Goal: Task Accomplishment & Management: Complete application form

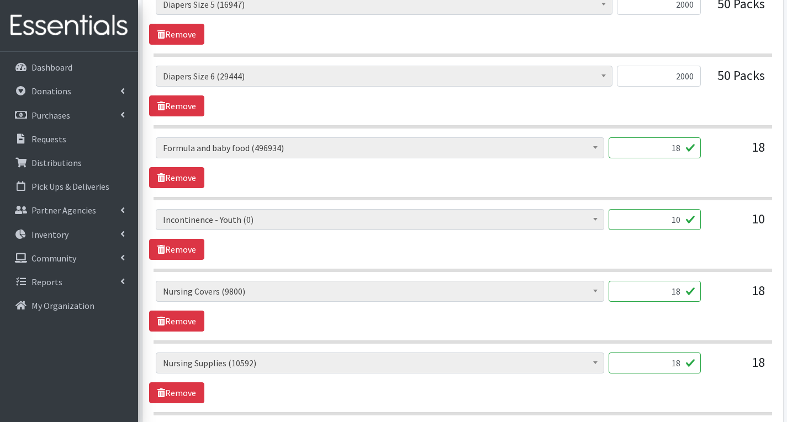
scroll to position [40, 0]
click at [676, 221] on input "10" at bounding box center [655, 219] width 92 height 21
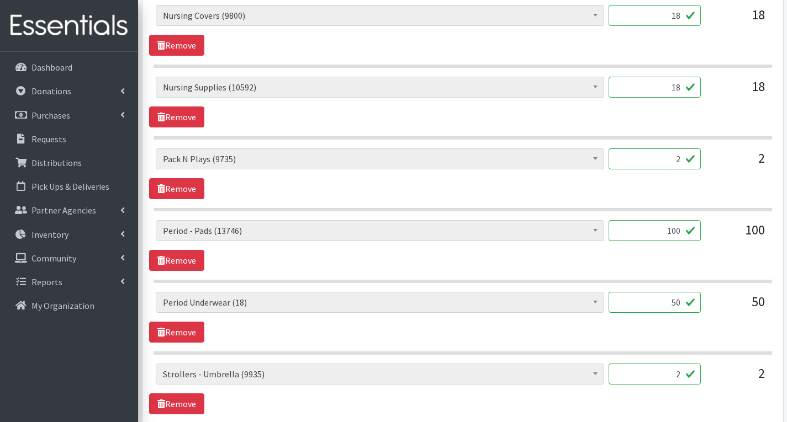
scroll to position [1877, 0]
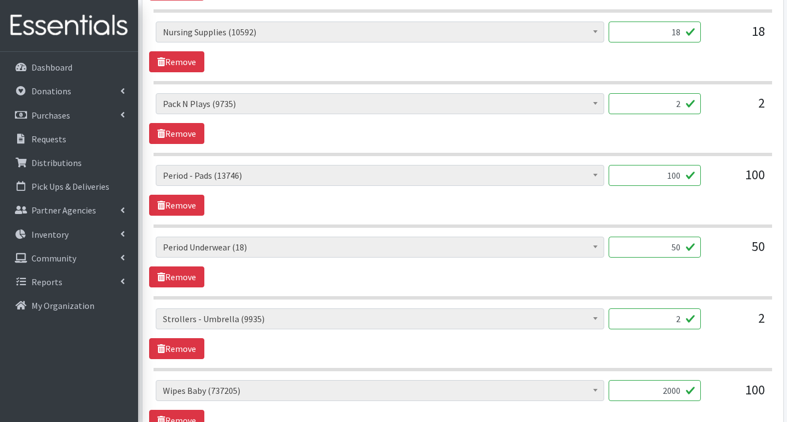
type input "0"
click at [681, 176] on input "100" at bounding box center [655, 175] width 92 height 21
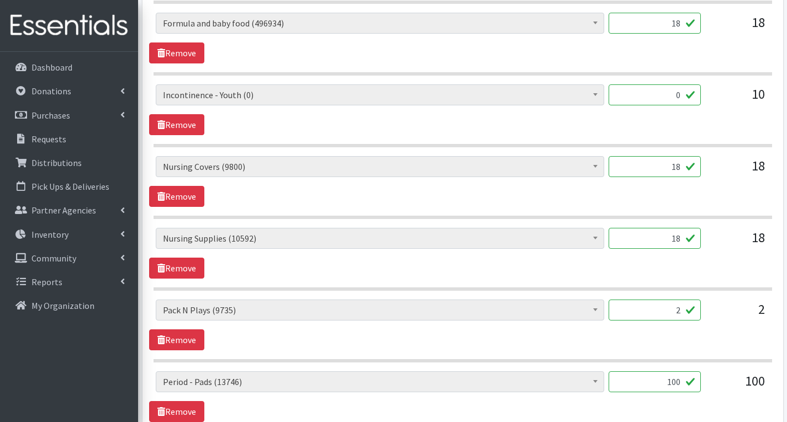
scroll to position [1657, 0]
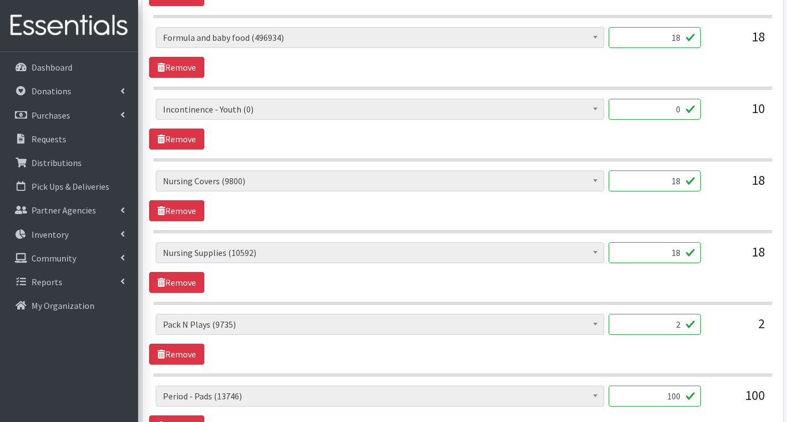
click at [676, 183] on input "18" at bounding box center [655, 181] width 92 height 21
type input "8"
click at [683, 110] on input "0" at bounding box center [655, 109] width 92 height 21
type input "8"
click at [683, 36] on input "18" at bounding box center [655, 37] width 92 height 21
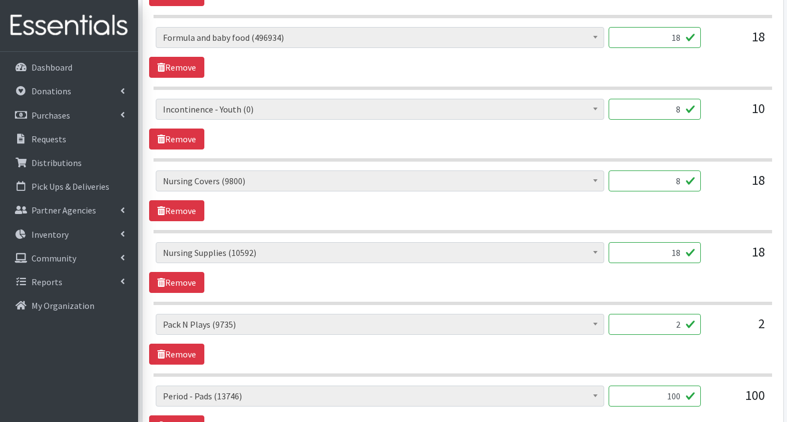
type input "1"
type input "20"
click at [738, 68] on div "# of Children this order will serve (78423) # of Individuals Living in Househol…" at bounding box center [462, 52] width 627 height 51
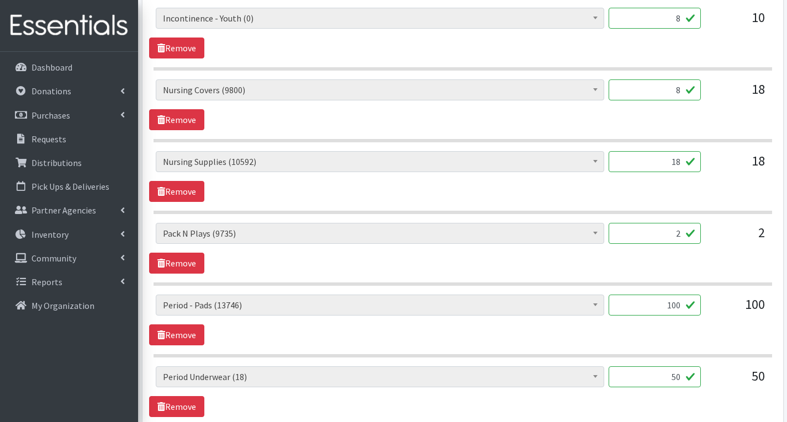
scroll to position [1767, 0]
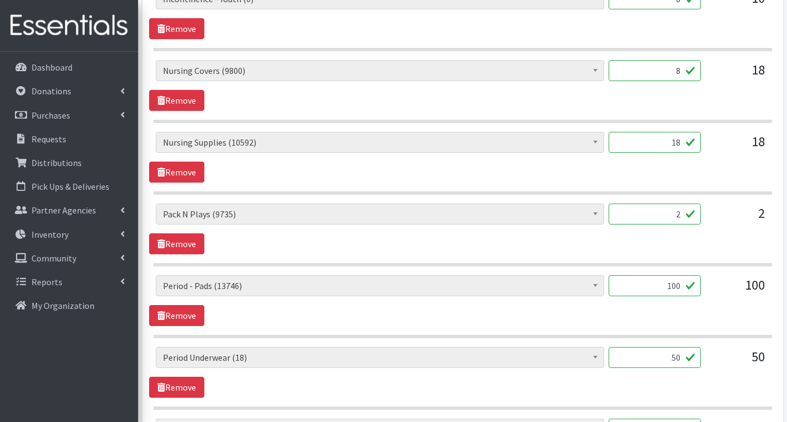
click at [681, 286] on input "100" at bounding box center [655, 286] width 92 height 21
type input "1"
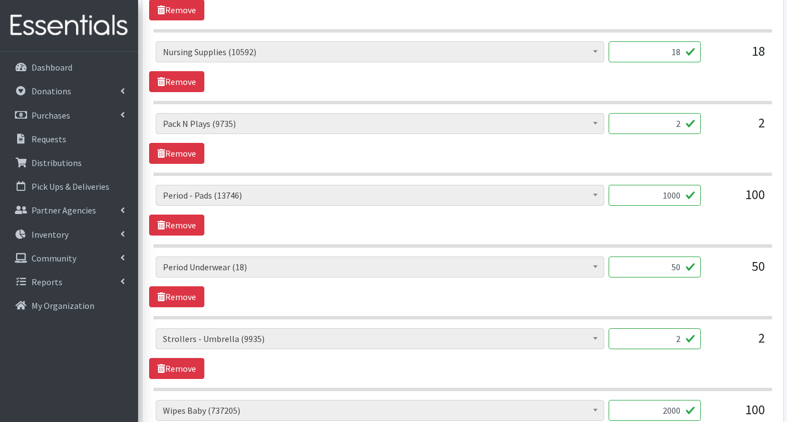
scroll to position [1877, 0]
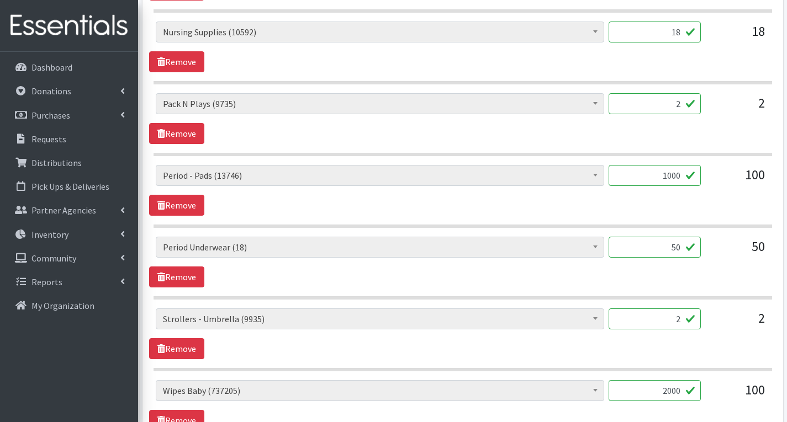
type input "1000"
click at [681, 247] on input "50" at bounding box center [655, 247] width 92 height 21
type input "52"
click at [429, 279] on div "# of Children this order will serve (78423) # of Individuals Living in Househol…" at bounding box center [462, 262] width 627 height 51
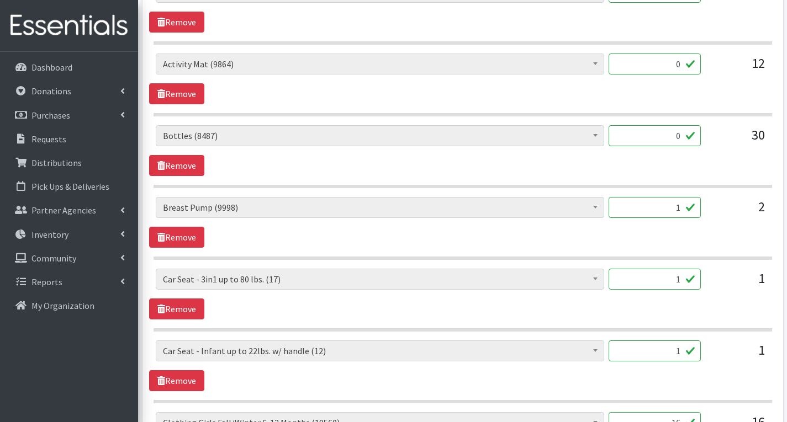
scroll to position [607, 0]
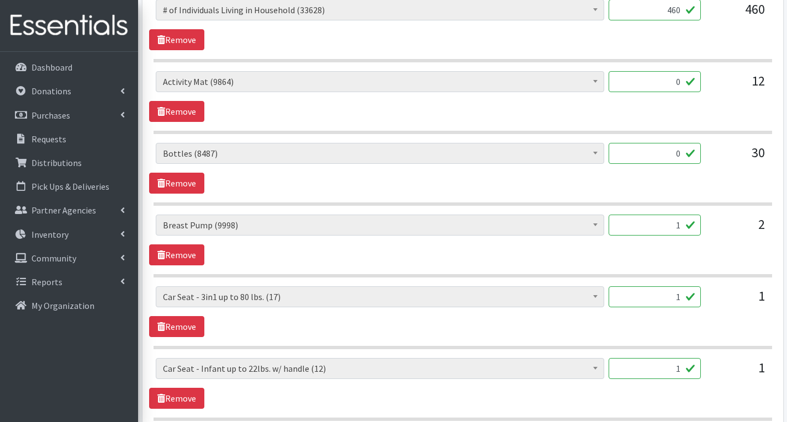
click at [682, 226] on input "1" at bounding box center [655, 225] width 92 height 21
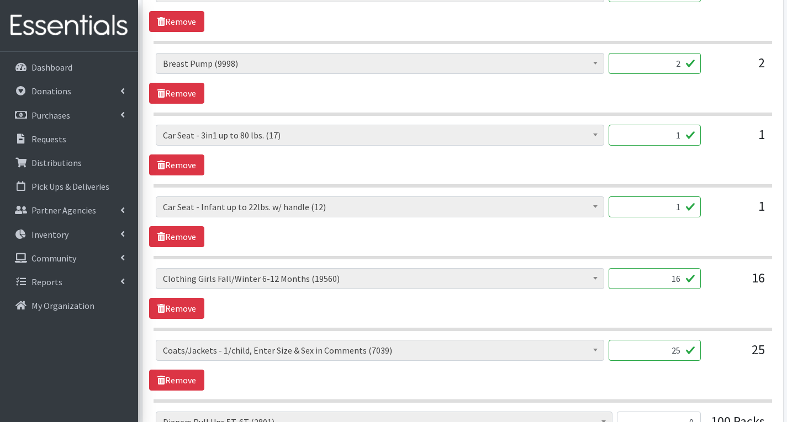
scroll to position [773, 0]
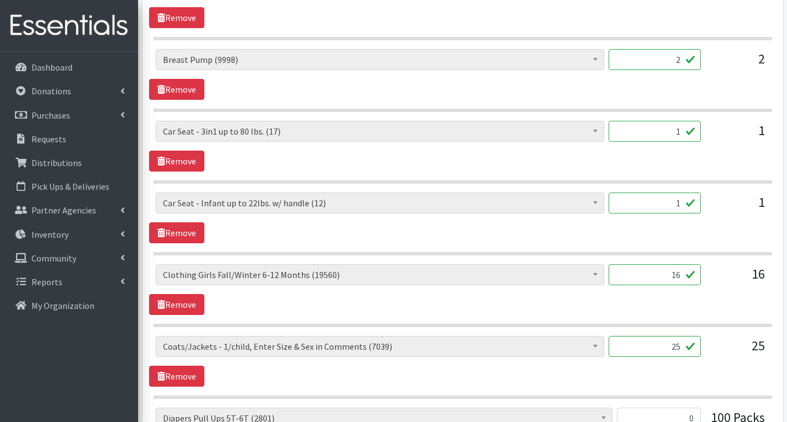
type input "2"
click at [685, 278] on input "16" at bounding box center [655, 275] width 92 height 21
type input "1"
type input "240"
